Goal: Task Accomplishment & Management: Manage account settings

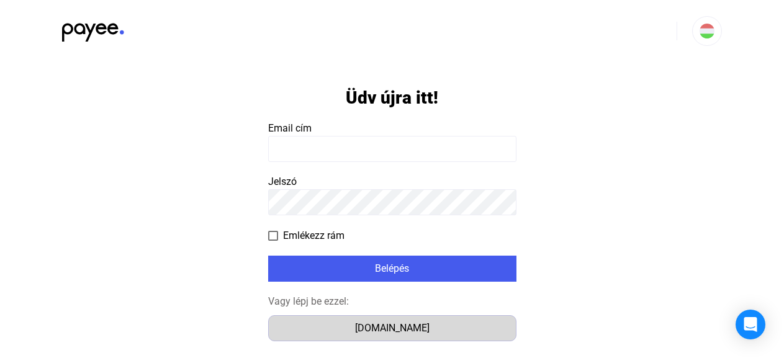
click at [380, 325] on div "[DOMAIN_NAME]" at bounding box center [393, 328] width 240 height 15
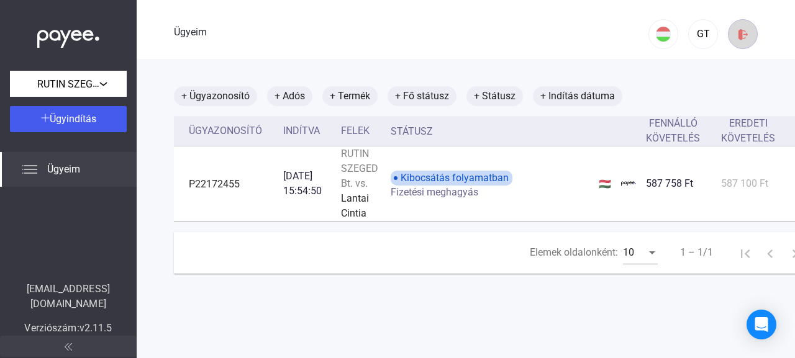
click at [736, 40] on img at bounding box center [742, 34] width 13 height 13
